Goal: Task Accomplishment & Management: Use online tool/utility

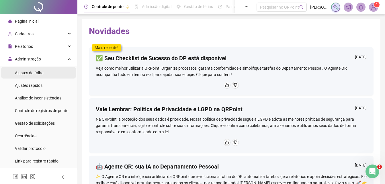
click at [32, 73] on span "Ajustes da folha" at bounding box center [29, 73] width 29 height 5
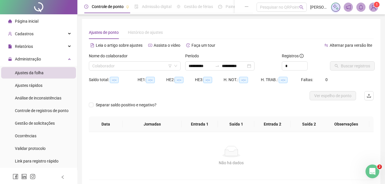
type input "**********"
click at [106, 64] on input "search" at bounding box center [132, 66] width 80 height 9
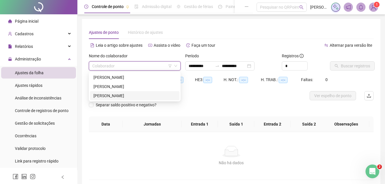
click at [110, 94] on div "[PERSON_NAME]" at bounding box center [135, 96] width 83 height 6
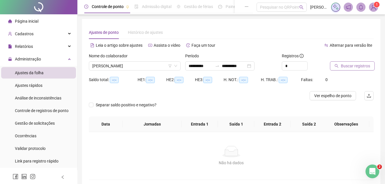
click at [343, 67] on span "Buscar registros" at bounding box center [355, 66] width 29 height 6
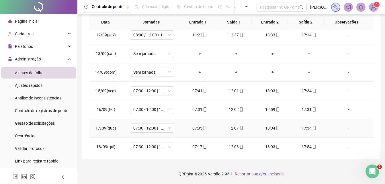
scroll to position [213, 0]
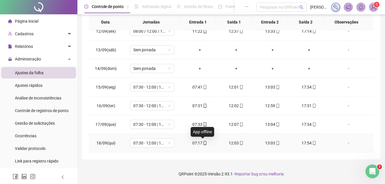
click at [205, 142] on icon "mobile" at bounding box center [205, 143] width 3 height 4
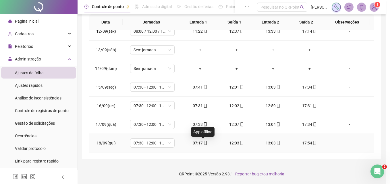
type input "**********"
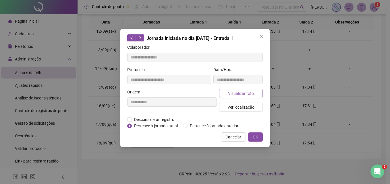
click at [241, 95] on span "Visualizar foto" at bounding box center [241, 93] width 26 height 6
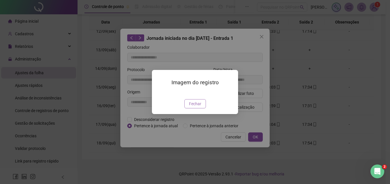
click at [200, 107] on span "Fechar" at bounding box center [195, 104] width 12 height 6
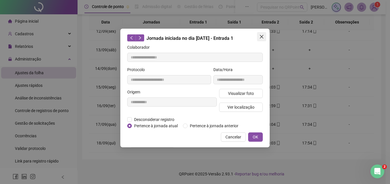
click at [259, 36] on span "Close" at bounding box center [261, 36] width 9 height 5
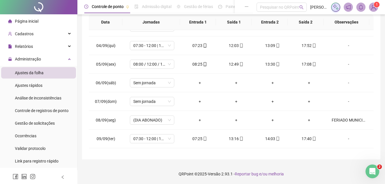
scroll to position [41, 0]
